Goal: Use online tool/utility: Use online tool/utility

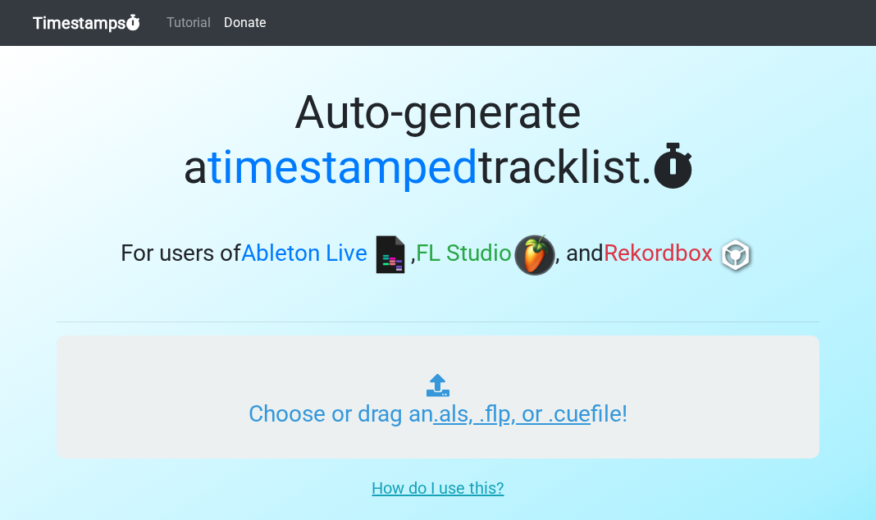
type input "C:\fakepath\01 Tech Rich's Time Machine Vol 202.cue"
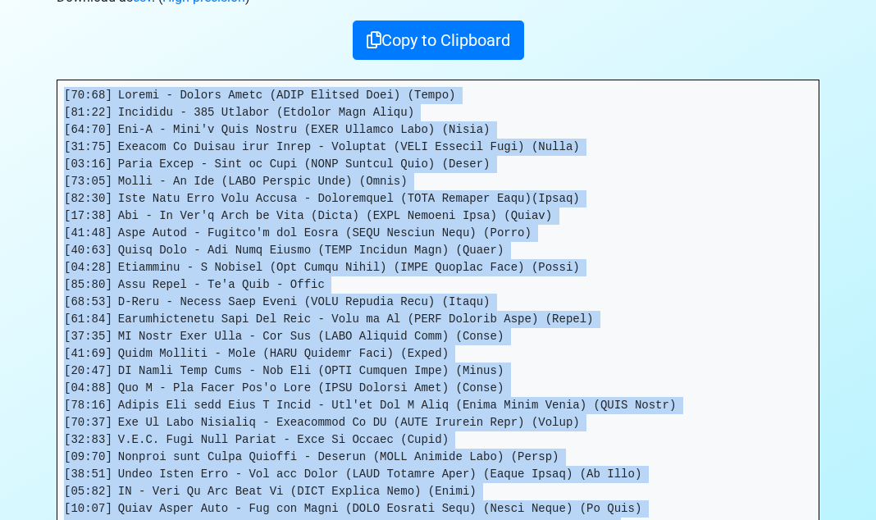
scroll to position [700, 0]
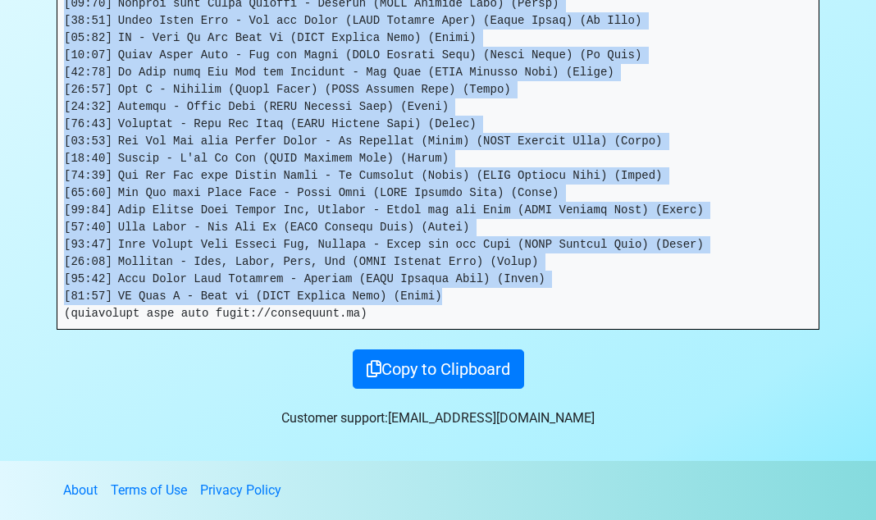
drag, startPoint x: 66, startPoint y: 340, endPoint x: 460, endPoint y: 290, distance: 397.7
copy pre "[08:41] Loremi - Dolors Ametc (ADIP Elitsed Doei) (Tempo) [29:84] Incididu - 55…"
